Goal: Book appointment/travel/reservation

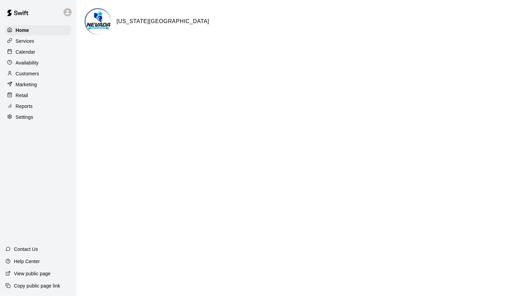
click at [48, 54] on div "Calendar" at bounding box center [38, 52] width 66 height 10
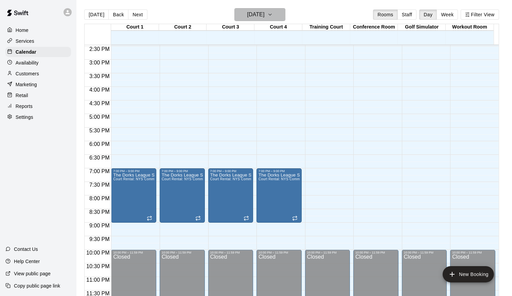
click at [273, 15] on icon "button" at bounding box center [269, 15] width 5 height 8
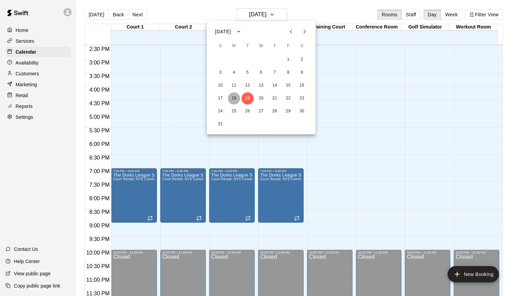
click at [232, 96] on button "18" at bounding box center [234, 98] width 12 height 12
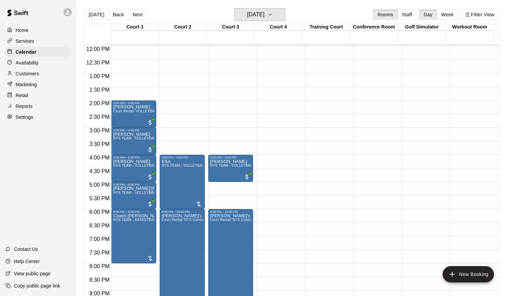
scroll to position [393, 0]
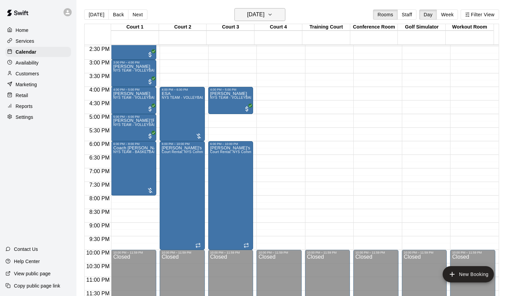
click at [277, 15] on button "[DATE]" at bounding box center [259, 14] width 51 height 13
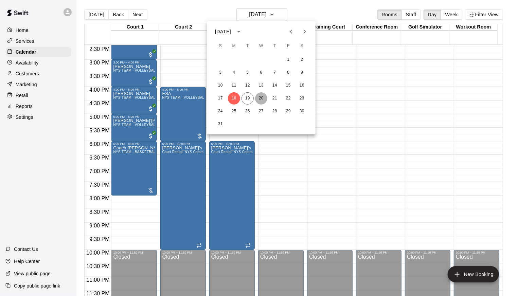
click at [262, 96] on button "20" at bounding box center [261, 98] width 12 height 12
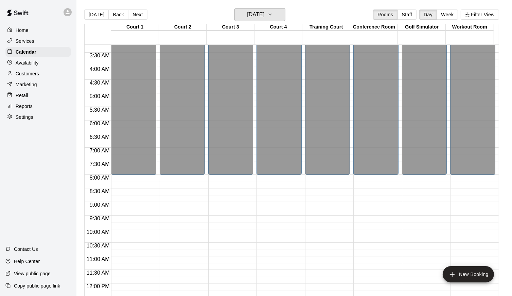
scroll to position [87, 0]
click at [273, 16] on icon "button" at bounding box center [269, 15] width 5 height 8
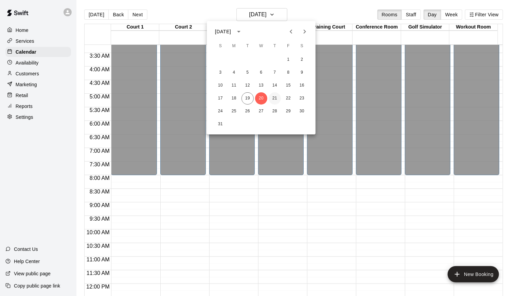
click at [276, 98] on button "21" at bounding box center [275, 98] width 12 height 12
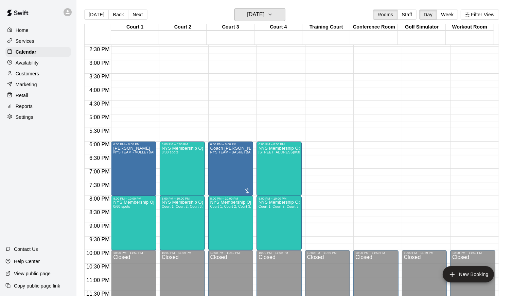
scroll to position [393, 0]
click at [273, 13] on icon "button" at bounding box center [269, 15] width 5 height 8
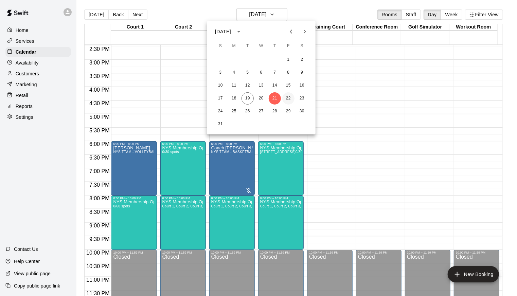
click at [287, 99] on button "22" at bounding box center [288, 98] width 12 height 12
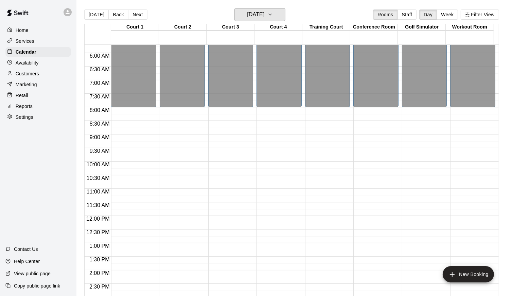
scroll to position [189, 0]
